Goal: Information Seeking & Learning: Learn about a topic

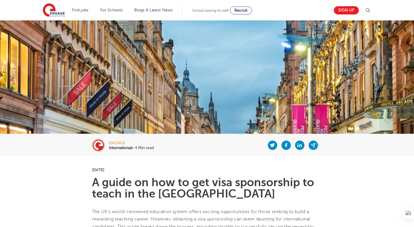
click at [211, 8] on span "Schools looking for staff" at bounding box center [210, 10] width 37 height 4
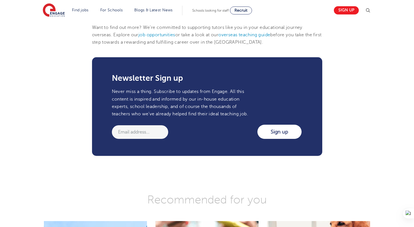
scroll to position [732, 0]
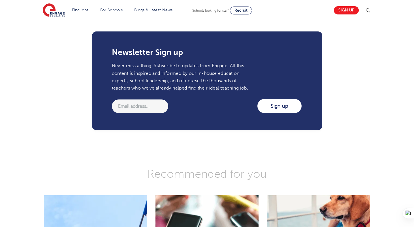
click at [138, 106] on input "email" at bounding box center [140, 106] width 56 height 14
type input "ccharsley@gmail.com"
click at [278, 103] on input "Sign up" at bounding box center [279, 106] width 44 height 14
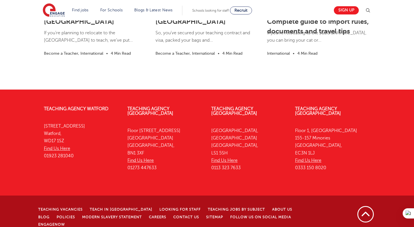
scroll to position [981, 0]
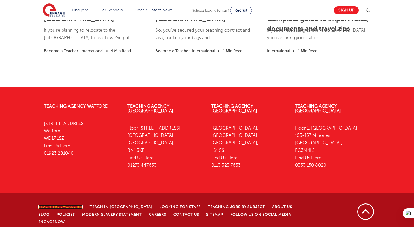
click at [71, 205] on link "Teaching Vacancies" at bounding box center [60, 207] width 44 height 4
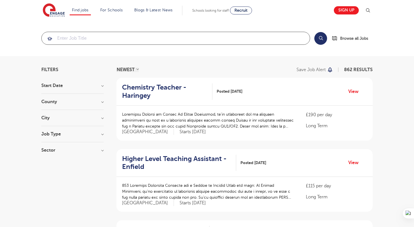
click at [92, 39] on input "search" at bounding box center [176, 38] width 268 height 12
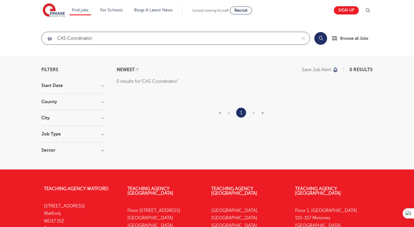
click button "Submit" at bounding box center [0, 0] width 0 height 0
click at [100, 39] on input "CAS Coordinator" at bounding box center [169, 38] width 255 height 12
click button "Submit" at bounding box center [0, 0] width 0 height 0
drag, startPoint x: 99, startPoint y: 40, endPoint x: 31, endPoint y: 33, distance: 68.2
click at [31, 33] on section "CAS Coordinator Search Browse all Jobs" at bounding box center [207, 38] width 414 height 36
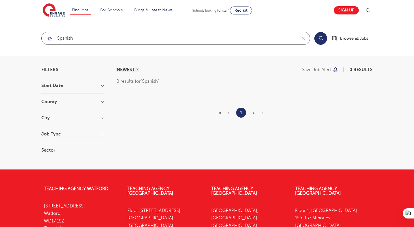
click button "Submit" at bounding box center [0, 0] width 0 height 0
click at [75, 39] on input "Spanish" at bounding box center [169, 38] width 255 height 12
click button "Submit" at bounding box center [0, 0] width 0 height 0
drag, startPoint x: 81, startPoint y: 39, endPoint x: 54, endPoint y: 39, distance: 26.9
click at [54, 39] on input "Spanish teacher" at bounding box center [169, 38] width 255 height 12
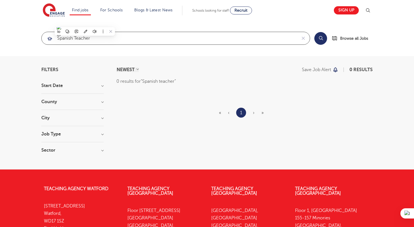
type input "[PERSON_NAME]"
click at [64, 38] on input "[PERSON_NAME]" at bounding box center [169, 38] width 255 height 12
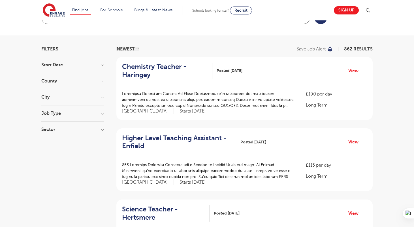
scroll to position [6, 0]
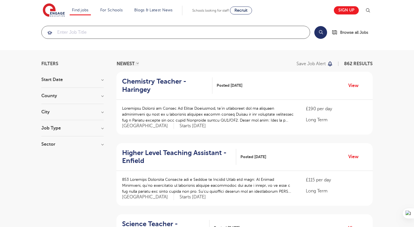
click at [121, 31] on input "search" at bounding box center [176, 32] width 268 height 12
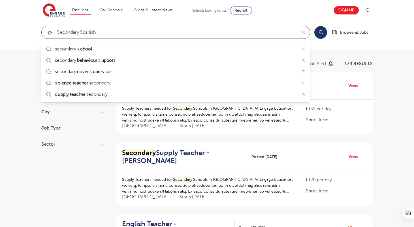
click button "Submit" at bounding box center [0, 0] width 0 height 0
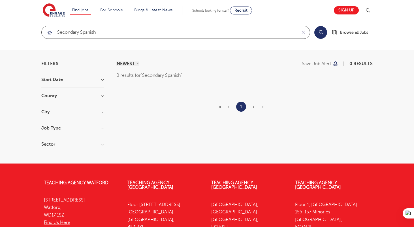
click at [88, 29] on input "Secondary Spanish" at bounding box center [169, 32] width 255 height 12
click at [85, 31] on input "Secondary Spanish" at bounding box center [169, 32] width 255 height 12
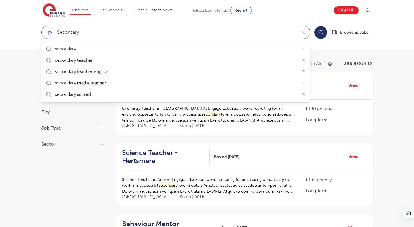
type input "Secondary"
click button "Submit" at bounding box center [0, 0] width 0 height 0
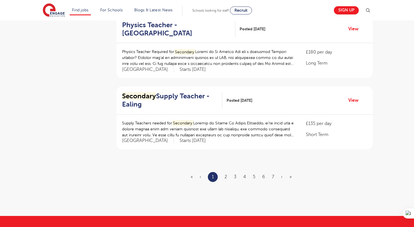
scroll to position [635, 0]
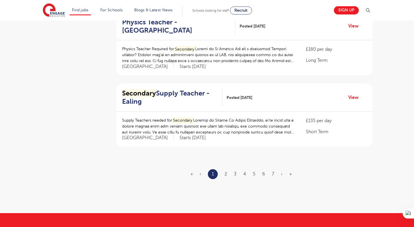
click at [228, 173] on ul "« ‹ 1 2 3 4 5 6 7 › »" at bounding box center [245, 174] width 108 height 10
click at [226, 174] on link "2" at bounding box center [226, 173] width 3 height 5
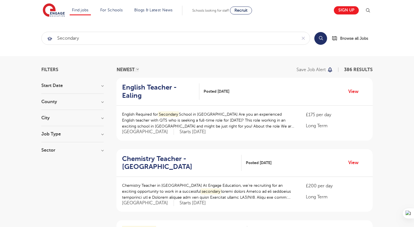
click at [55, 152] on h3 "Sector" at bounding box center [72, 150] width 62 height 5
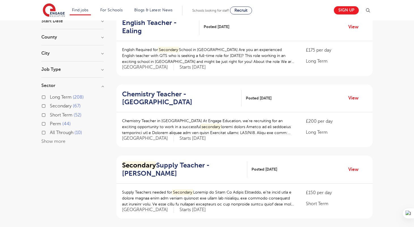
scroll to position [65, 0]
click at [50, 105] on label "Secondary 67" at bounding box center [65, 105] width 31 height 7
click at [50, 105] on input "Secondary 67" at bounding box center [52, 105] width 4 height 4
checkbox input "true"
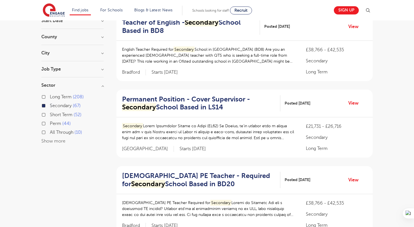
click at [50, 98] on label "Long Term 208" at bounding box center [67, 96] width 34 height 7
click at [50, 98] on input "Long Term 208" at bounding box center [52, 96] width 4 height 4
checkbox input "true"
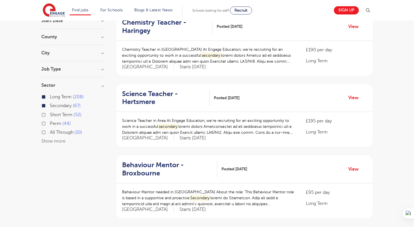
click at [50, 124] on label "Perm 44" at bounding box center [60, 123] width 21 height 7
click at [50, 124] on input "Perm 44" at bounding box center [52, 123] width 4 height 4
checkbox input "true"
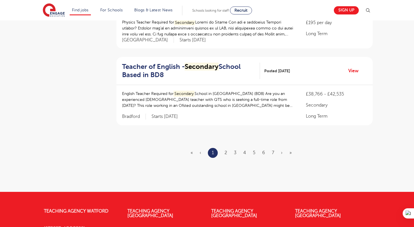
scroll to position [666, 0]
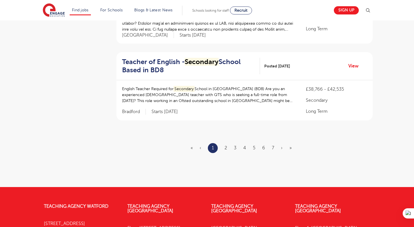
click at [225, 147] on ul "« ‹ 1 2 3 4 5 6 7 › »" at bounding box center [245, 148] width 108 height 10
click at [226, 148] on link "2" at bounding box center [226, 147] width 3 height 5
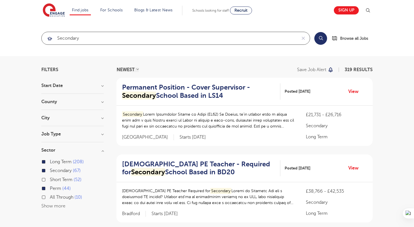
click at [89, 38] on input "Secondary" at bounding box center [169, 38] width 255 height 12
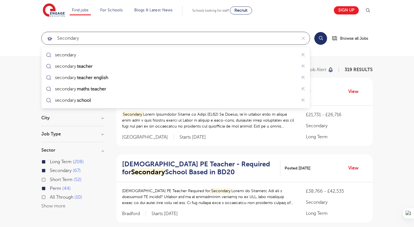
drag, startPoint x: 89, startPoint y: 39, endPoint x: 56, endPoint y: 33, distance: 34.1
click at [56, 35] on input "Secondary" at bounding box center [169, 38] width 255 height 12
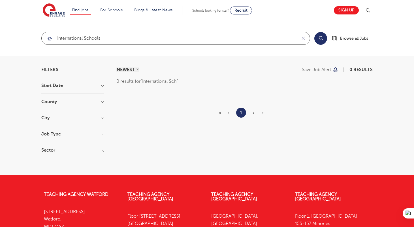
click button "Submit" at bounding box center [0, 0] width 0 height 0
click at [92, 39] on input "International Schools" at bounding box center [169, 38] width 255 height 12
type input "International"
click button "Submit" at bounding box center [0, 0] width 0 height 0
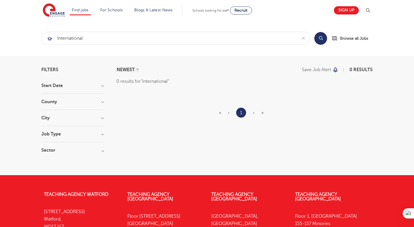
scroll to position [88, 0]
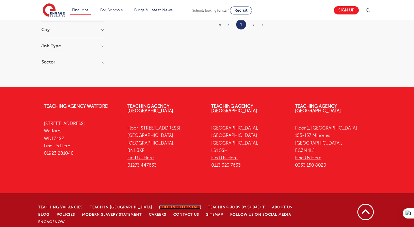
click at [169, 205] on link "Looking for staff" at bounding box center [179, 207] width 41 height 4
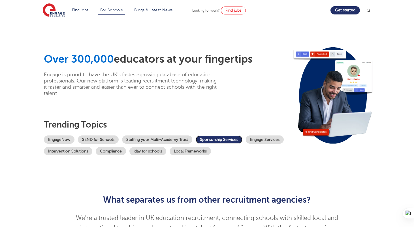
click at [234, 140] on link "Sponsorship Services" at bounding box center [219, 139] width 47 height 8
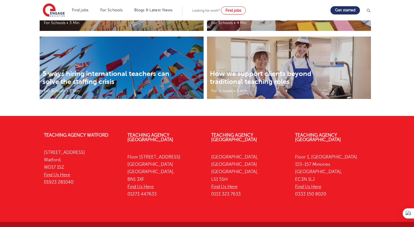
scroll to position [1068, 0]
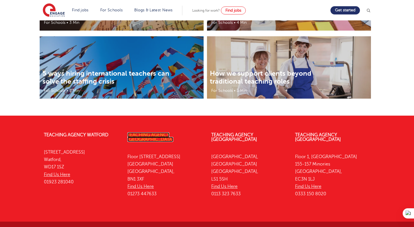
click at [157, 133] on link "Teaching Agency [GEOGRAPHIC_DATA]" at bounding box center [150, 137] width 46 height 10
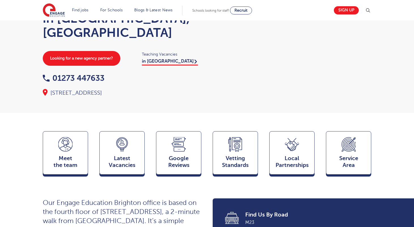
scroll to position [54, 0]
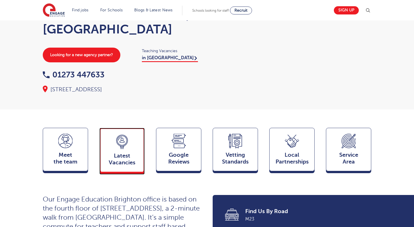
click at [123, 146] on icon at bounding box center [122, 147] width 4 height 3
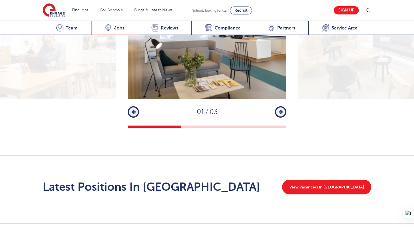
scroll to position [922, 0]
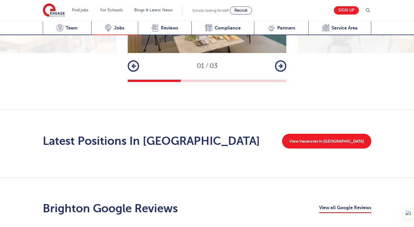
scroll to position [833, 0]
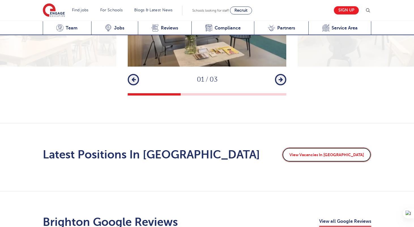
click at [355, 147] on link "View Vacancies In Brighton" at bounding box center [326, 154] width 89 height 15
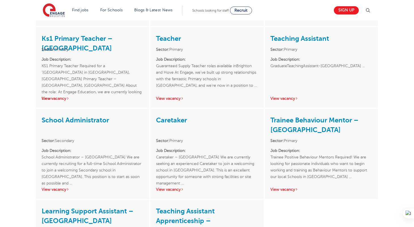
scroll to position [583, 0]
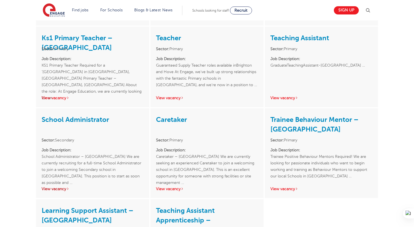
click at [58, 187] on link "View vacancy" at bounding box center [56, 189] width 28 height 4
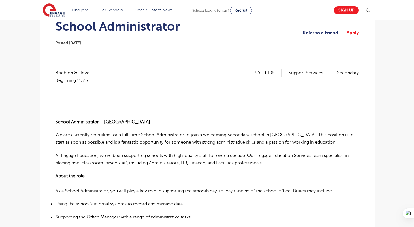
scroll to position [66, 0]
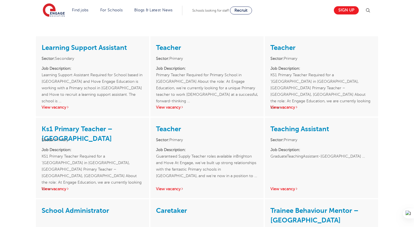
scroll to position [406, 0]
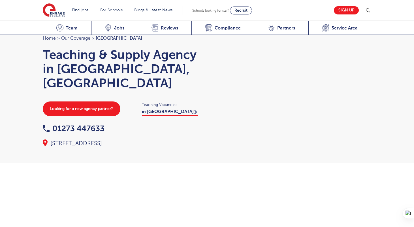
scroll to position [925, 0]
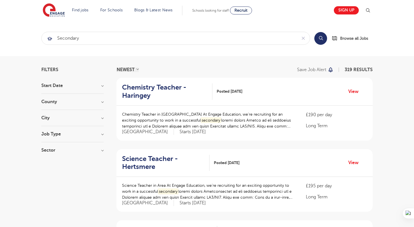
click at [55, 88] on div "Start Date November 34 [DATE] [DATE] [DATE] Show more" at bounding box center [72, 88] width 62 height 10
click at [57, 86] on h3 "Start Date" at bounding box center [72, 85] width 62 height 5
click at [49, 167] on h3 "City" at bounding box center [72, 166] width 62 height 5
